Goal: Transaction & Acquisition: Book appointment/travel/reservation

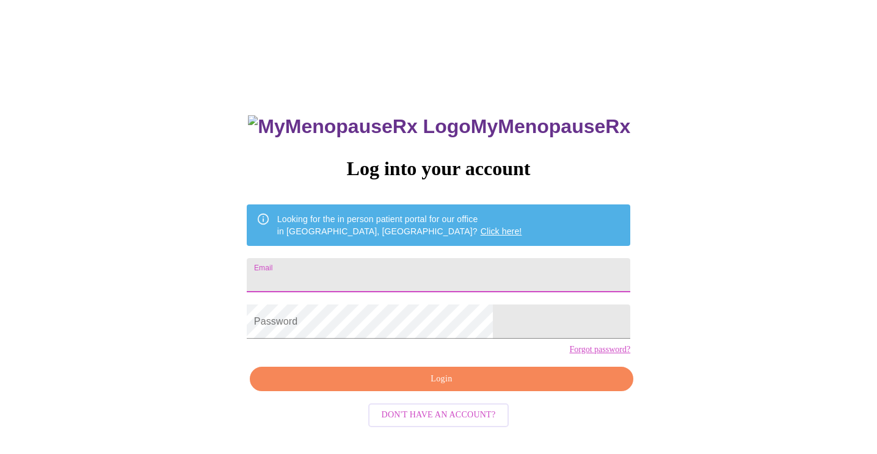
click at [387, 277] on input "Email" at bounding box center [439, 275] width 384 height 34
type input "amy@amymariehann.com"
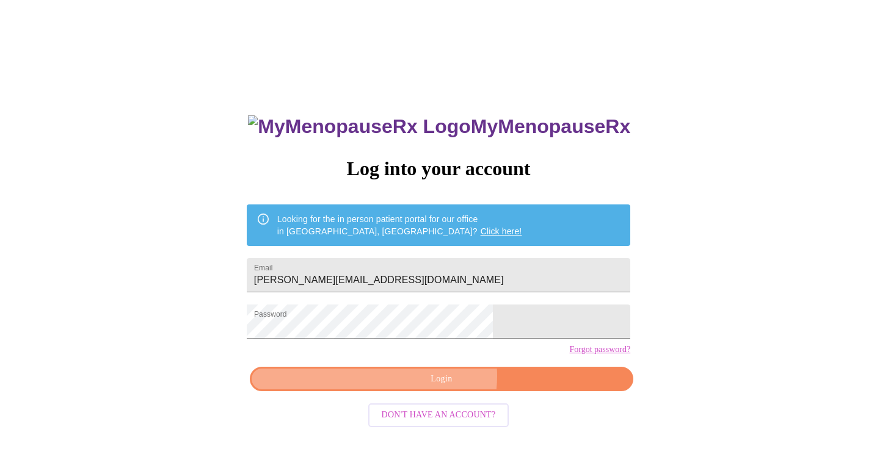
click at [430, 387] on span "Login" at bounding box center [441, 379] width 355 height 15
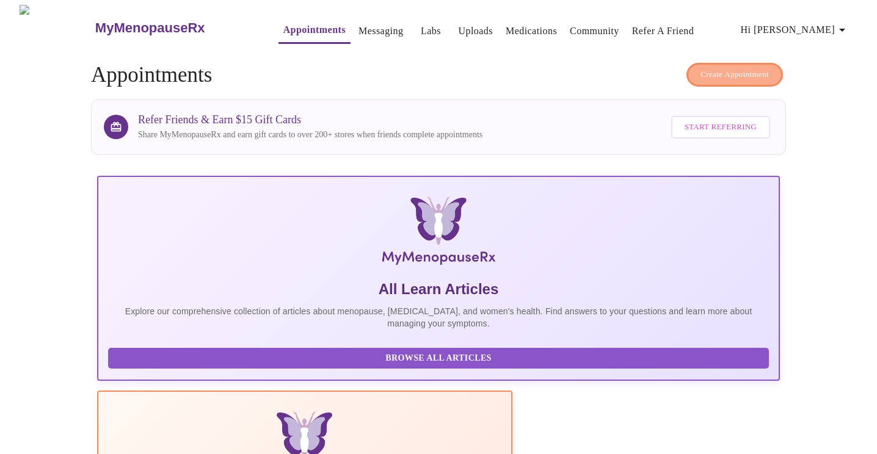
click at [716, 68] on span "Create Appointment" at bounding box center [734, 75] width 68 height 14
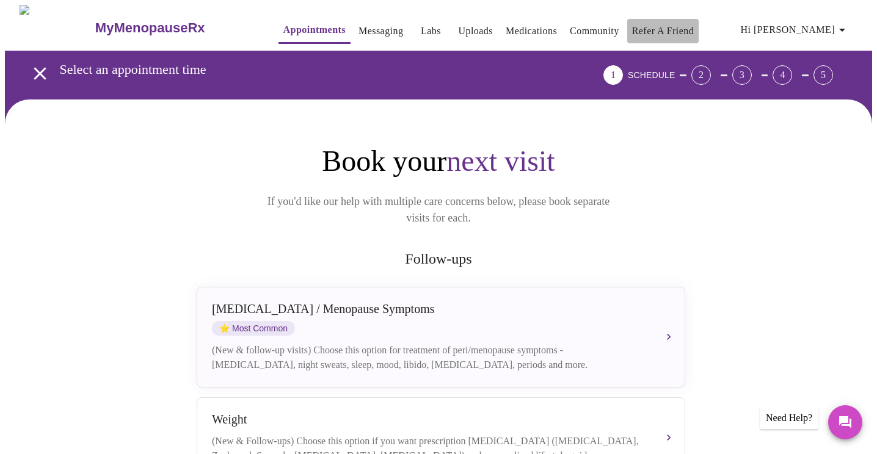
click at [636, 23] on link "Refer a Friend" at bounding box center [663, 31] width 62 height 17
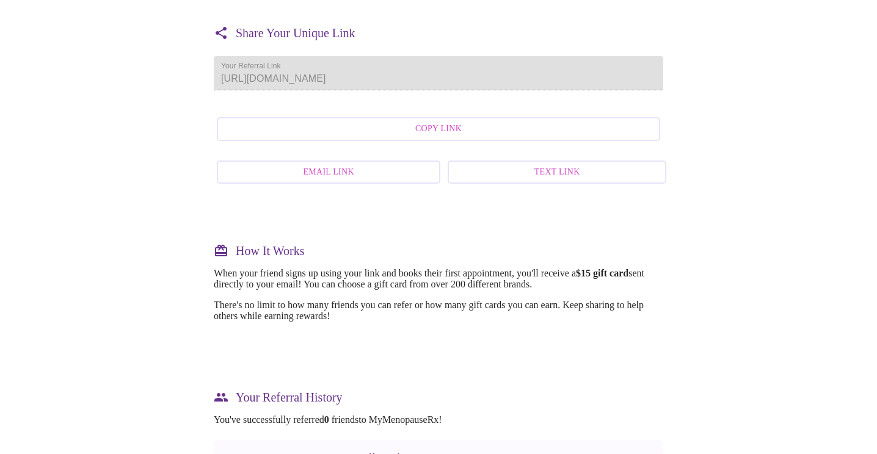
scroll to position [176, 0]
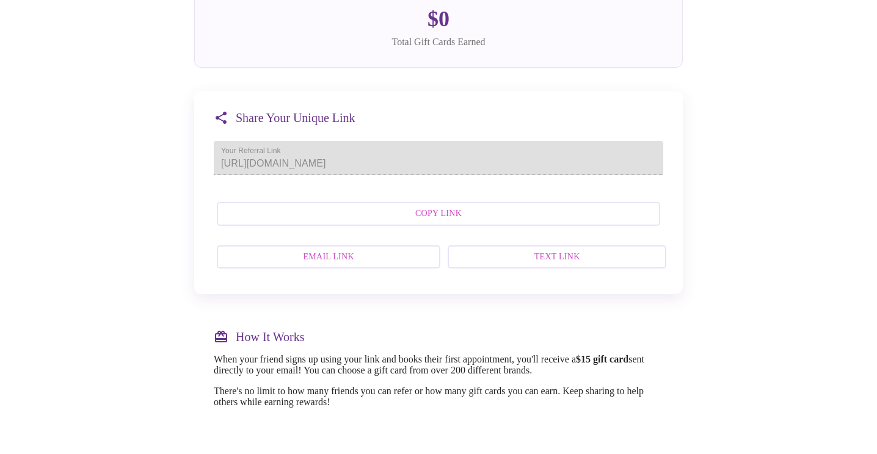
click at [226, 180] on div "Share Your Unique Link Your Referral Link https://patient.mymenopauserx.com/sig…" at bounding box center [438, 192] width 489 height 203
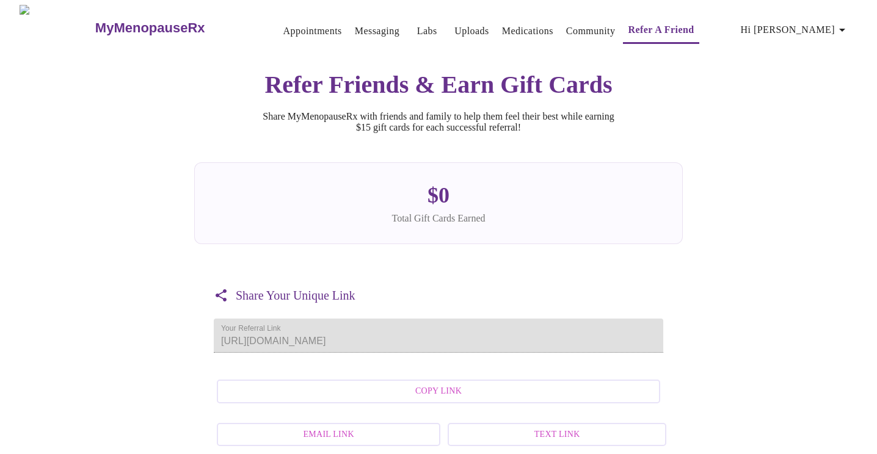
click at [283, 25] on link "Appointments" at bounding box center [312, 31] width 59 height 17
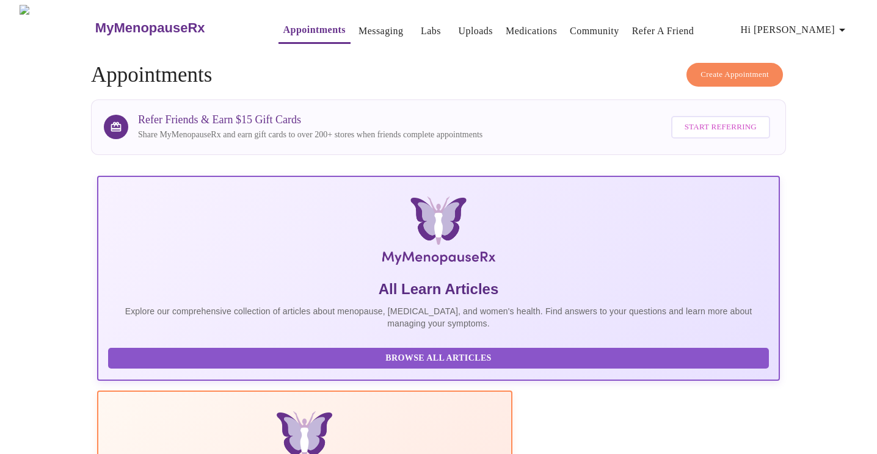
click at [724, 68] on span "Create Appointment" at bounding box center [734, 75] width 68 height 14
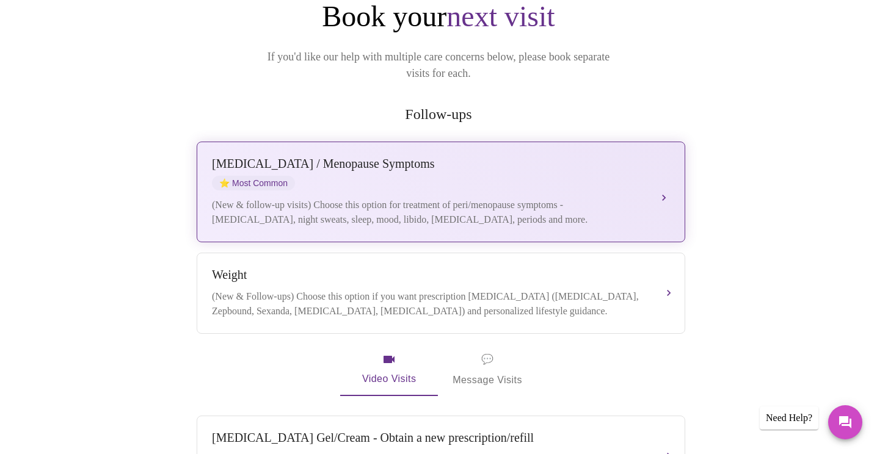
scroll to position [130, 0]
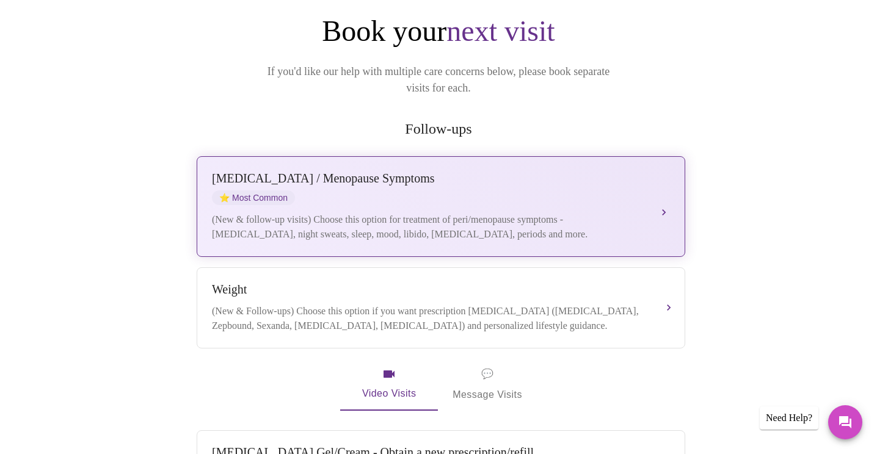
click at [375, 172] on div "Perimenopause / Menopause Symptoms" at bounding box center [429, 179] width 434 height 14
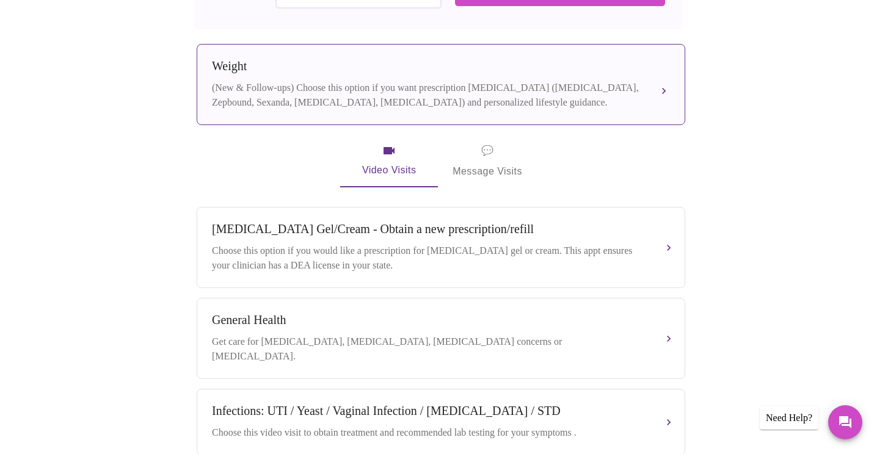
scroll to position [474, 0]
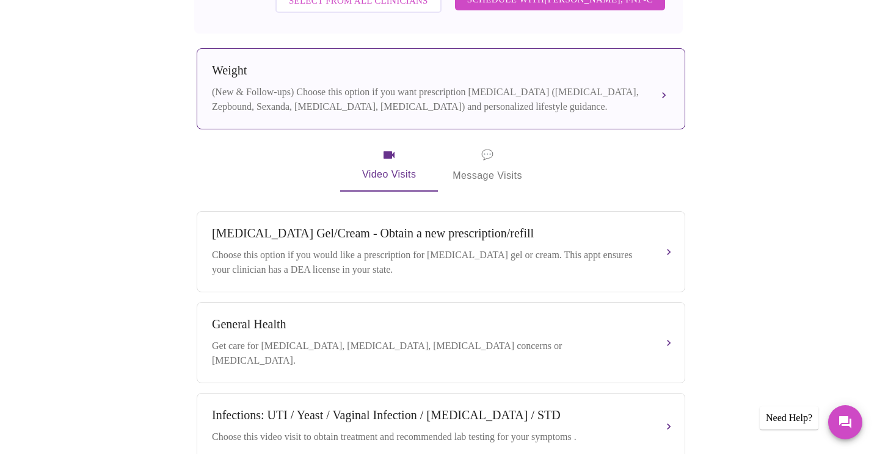
click at [305, 87] on div "(New & Follow-ups) Choose this option if you want prescription weight managemen…" at bounding box center [429, 99] width 434 height 29
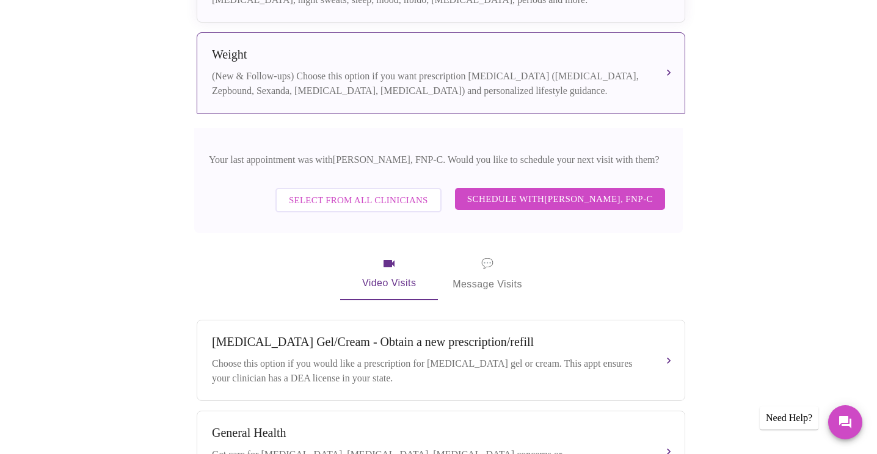
scroll to position [366, 0]
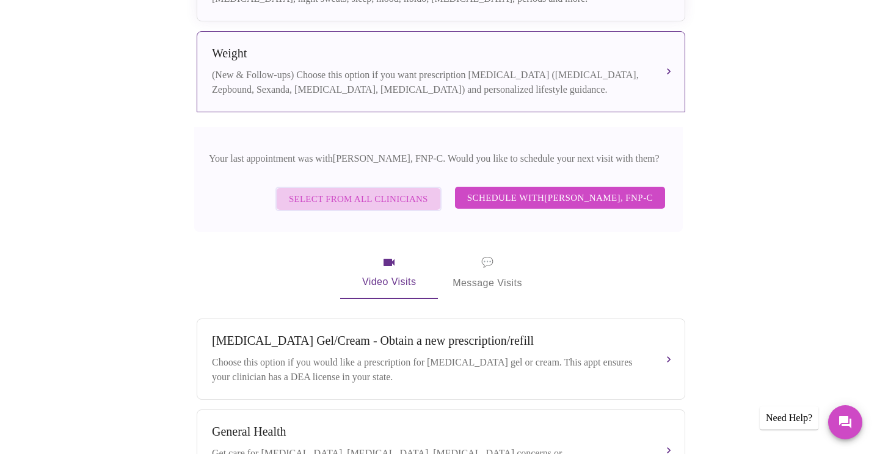
click at [345, 191] on span "Select from All Clinicians" at bounding box center [358, 199] width 139 height 16
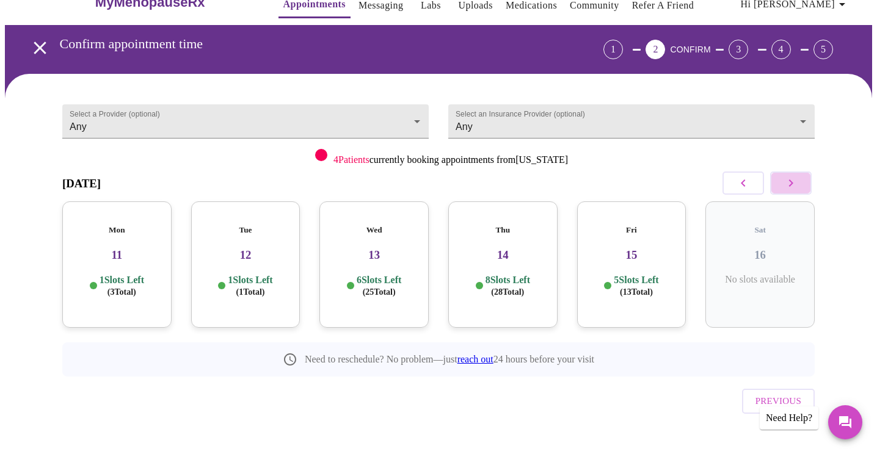
click at [798, 178] on button "button" at bounding box center [791, 183] width 42 height 23
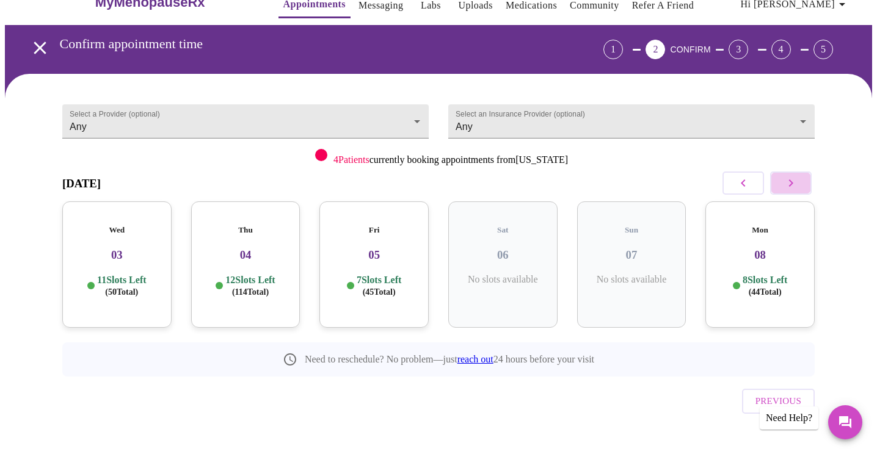
click at [798, 178] on button "button" at bounding box center [791, 183] width 42 height 23
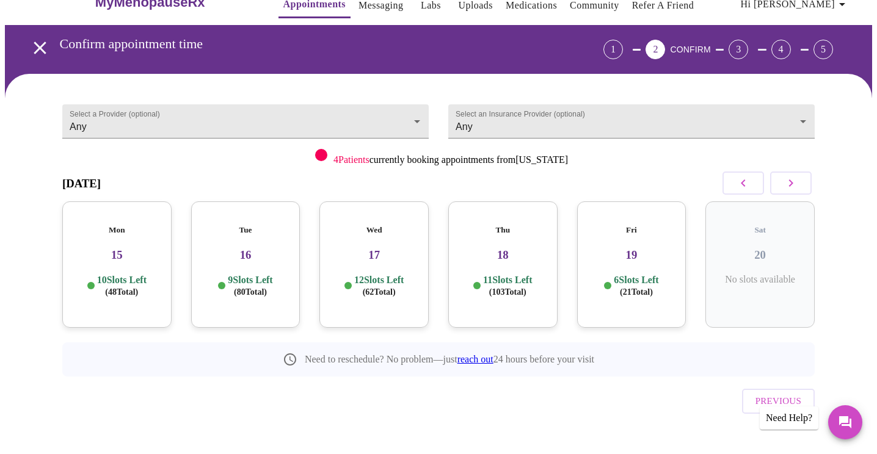
click at [639, 249] on h3 "19" at bounding box center [632, 255] width 90 height 13
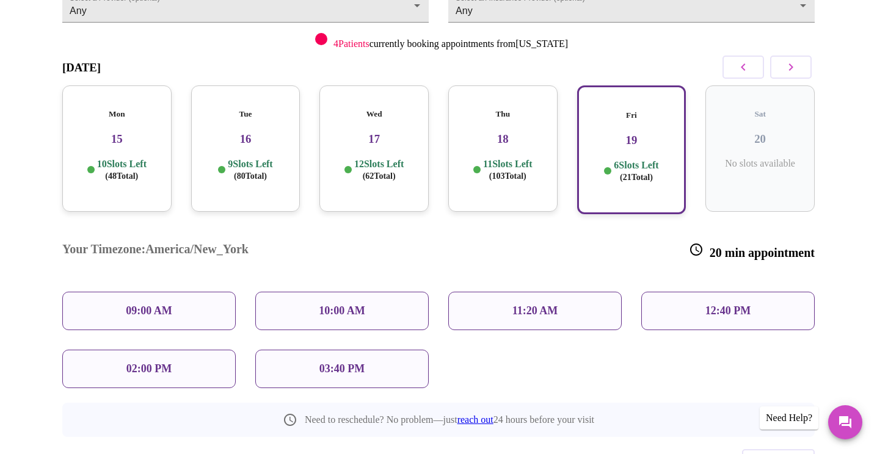
scroll to position [144, 0]
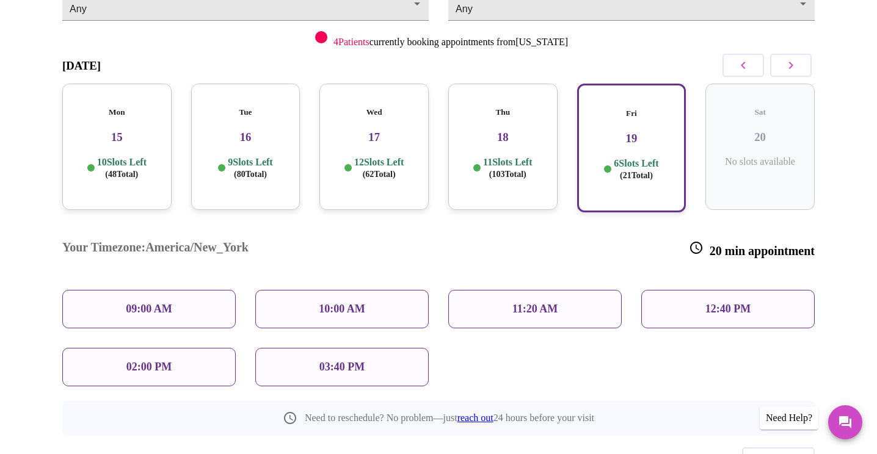
click at [308, 290] on div "10:00 AM" at bounding box center [341, 309] width 173 height 38
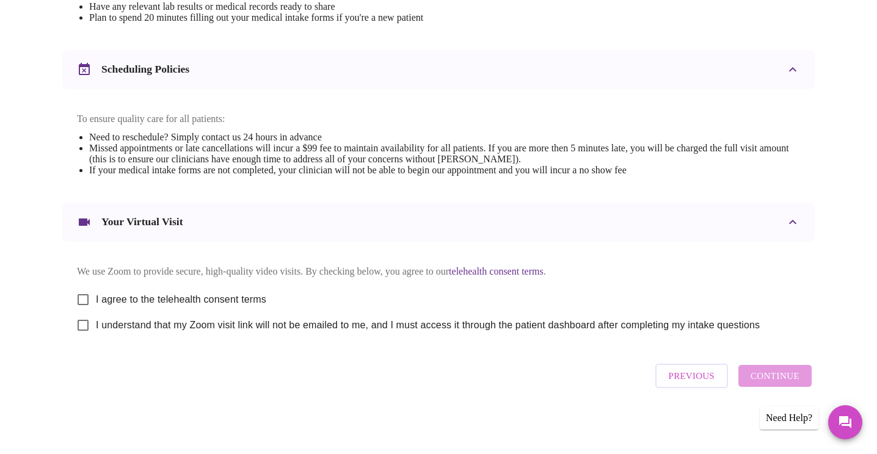
scroll to position [431, 0]
click at [85, 294] on input "I agree to the telehealth consent terms" at bounding box center [83, 300] width 26 height 26
checkbox input "true"
click at [84, 327] on input "I understand that my Zoom visit link will not be emailed to me, and I must acce…" at bounding box center [83, 326] width 26 height 26
checkbox input "true"
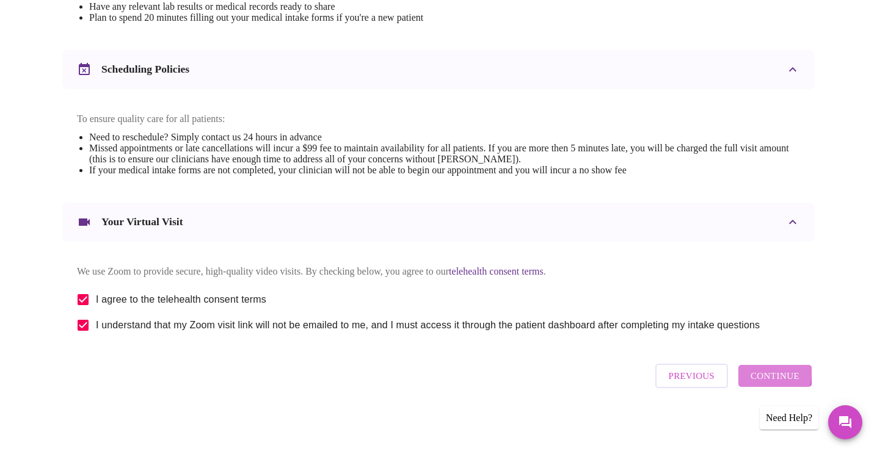
click at [757, 379] on span "Continue" at bounding box center [775, 376] width 49 height 16
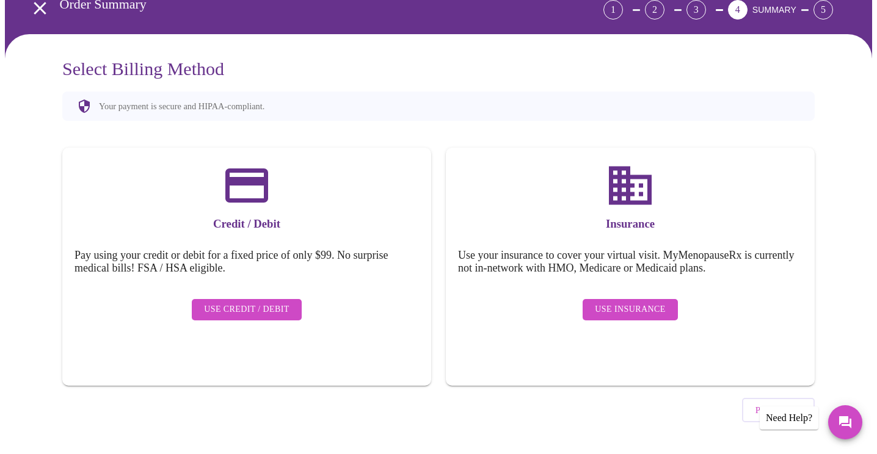
click at [616, 307] on span "Use Insurance" at bounding box center [630, 309] width 70 height 15
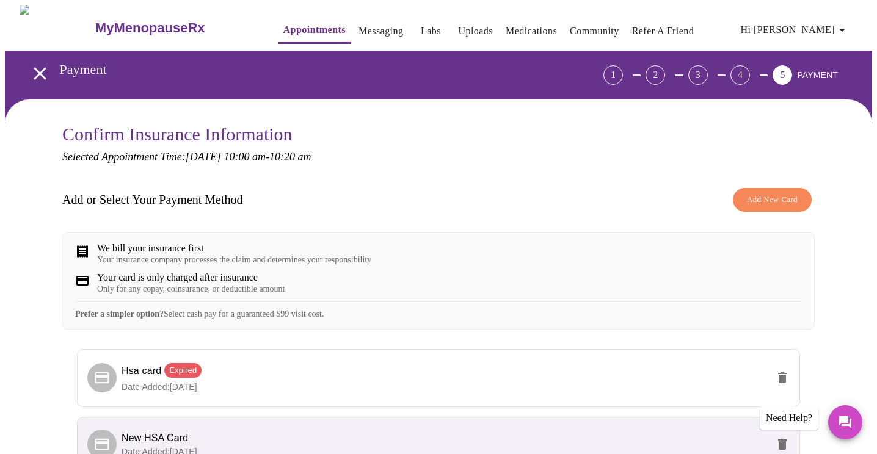
scroll to position [144, 0]
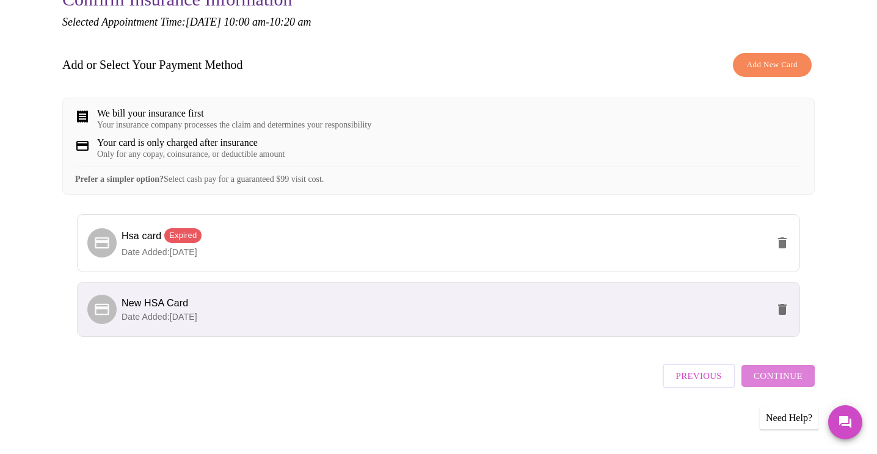
click at [772, 384] on span "Continue" at bounding box center [778, 376] width 49 height 16
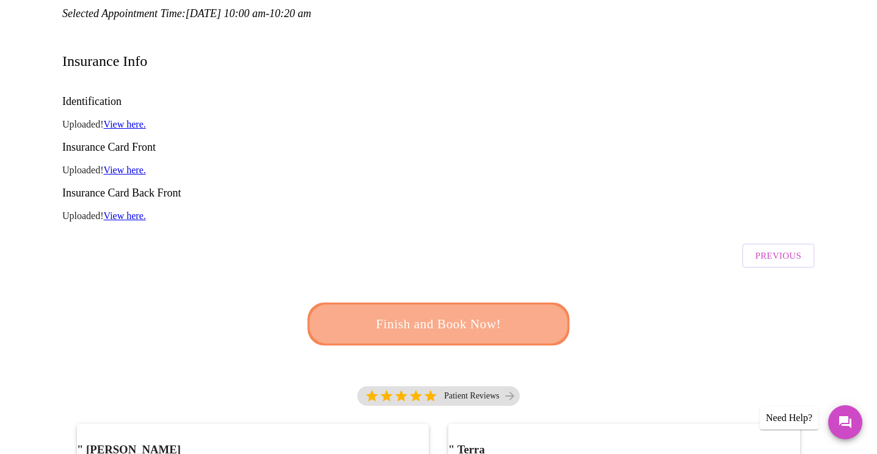
click at [457, 303] on button "Finish and Book Now!" at bounding box center [439, 324] width 262 height 43
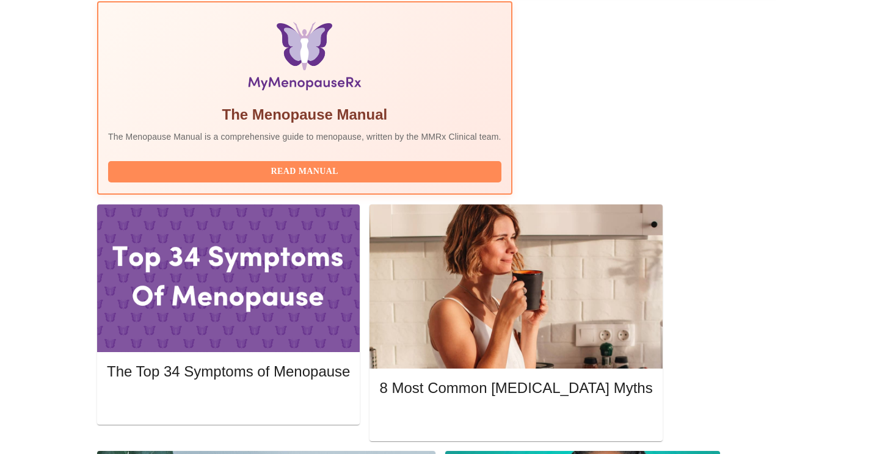
scroll to position [440, 0]
